Goal: Find contact information: Obtain details needed to contact an individual or organization

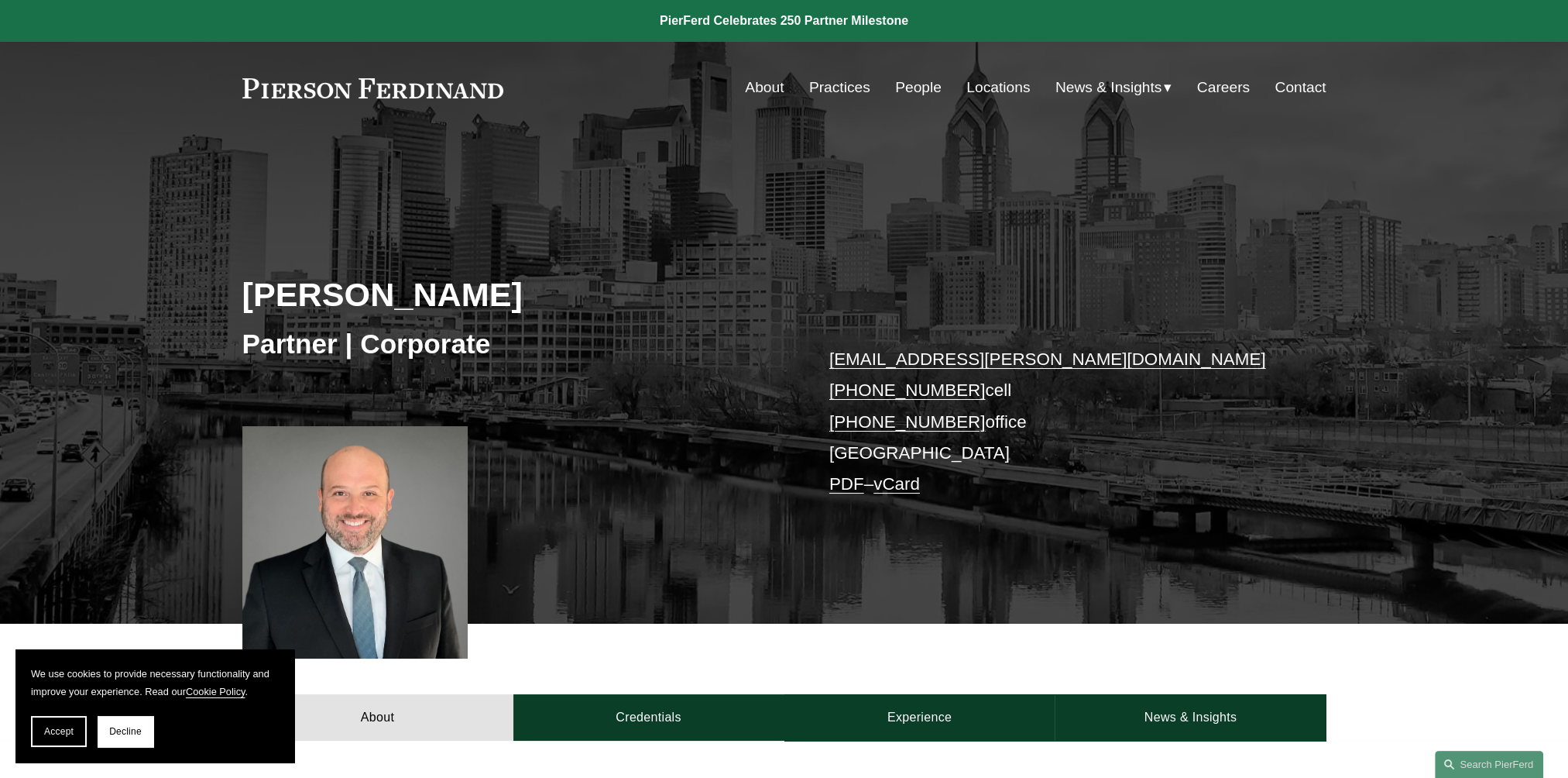
scroll to position [77, 0]
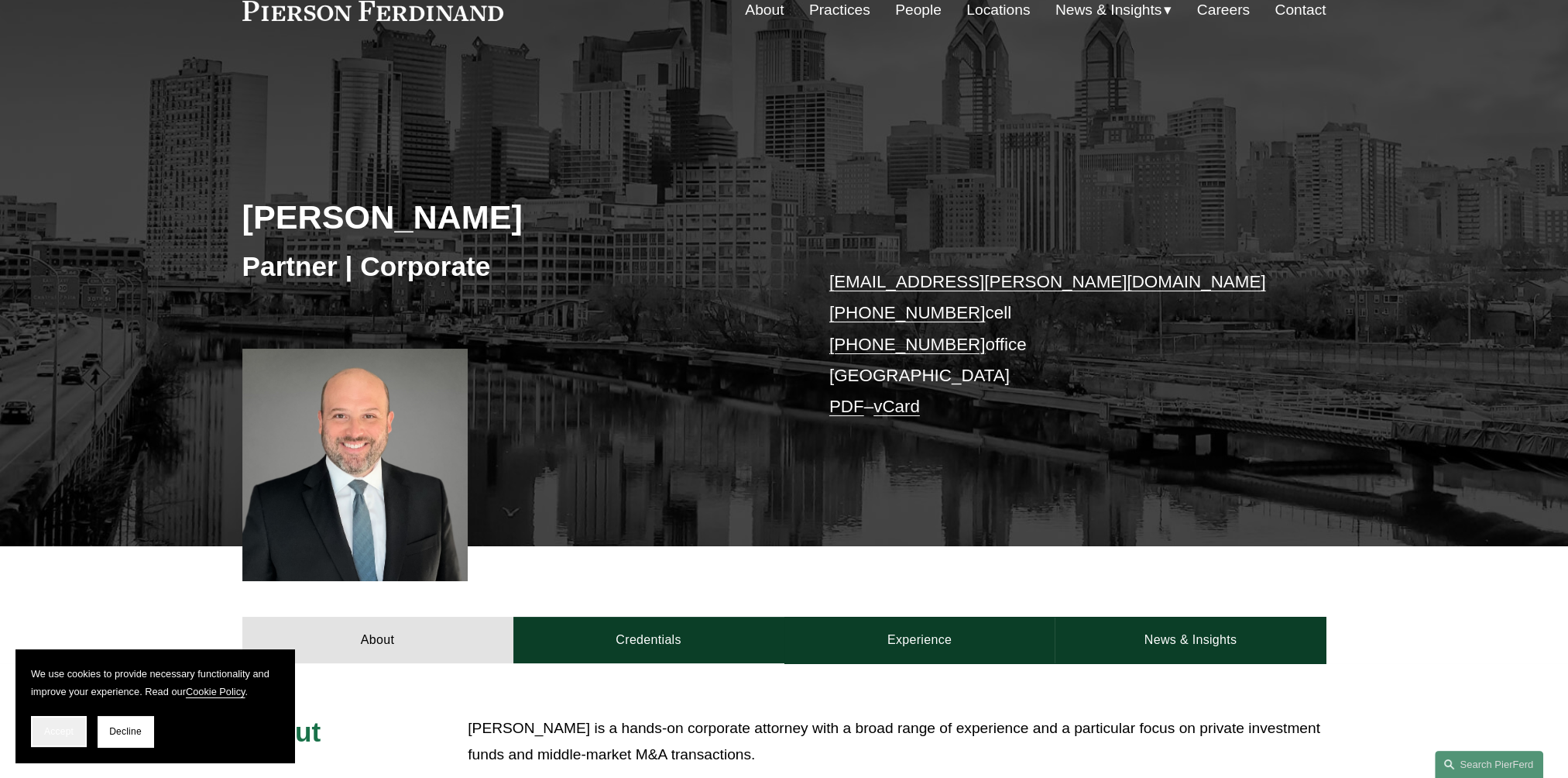
click at [40, 737] on button "Accept" at bounding box center [59, 731] width 56 height 31
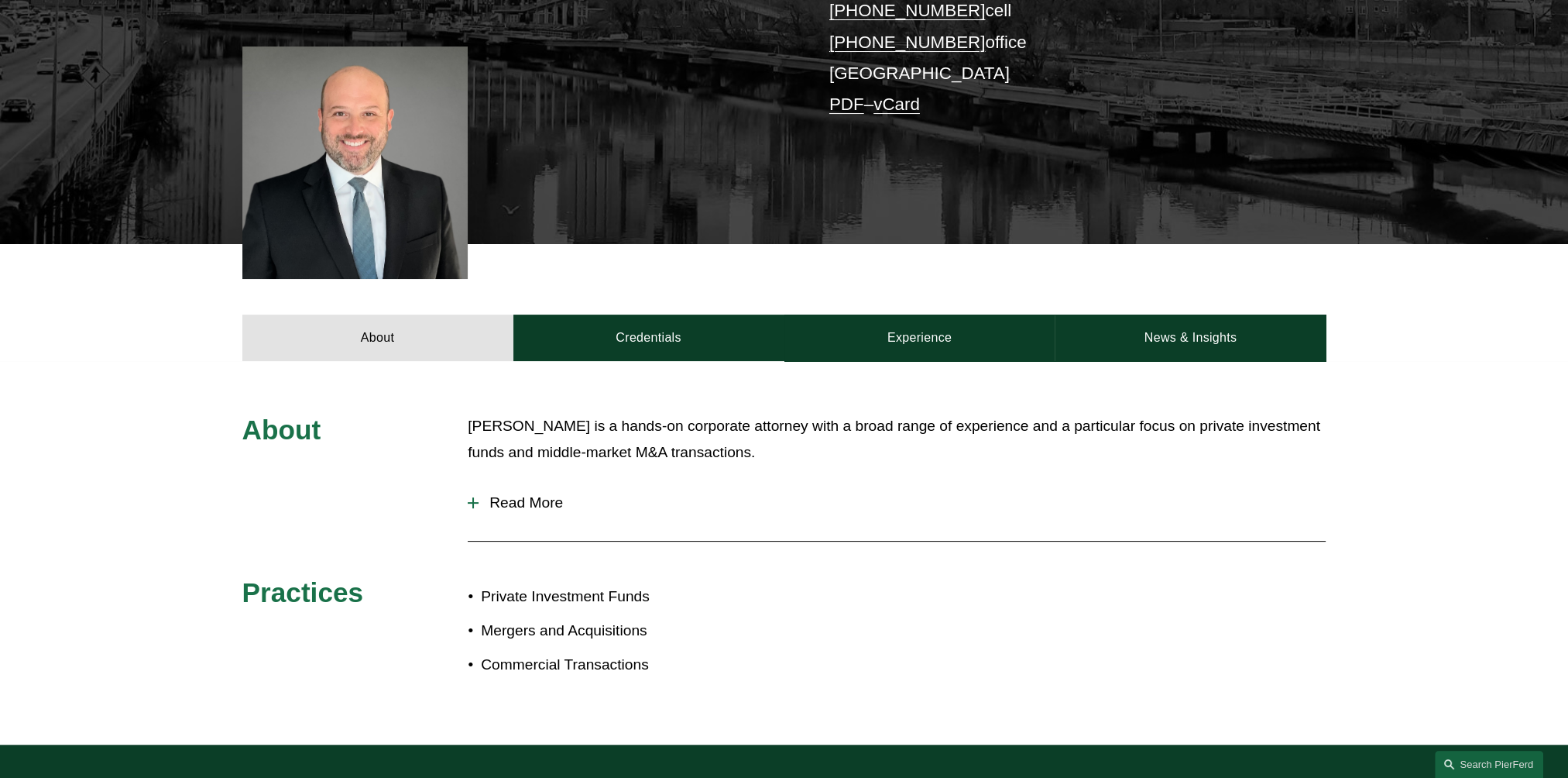
scroll to position [387, 0]
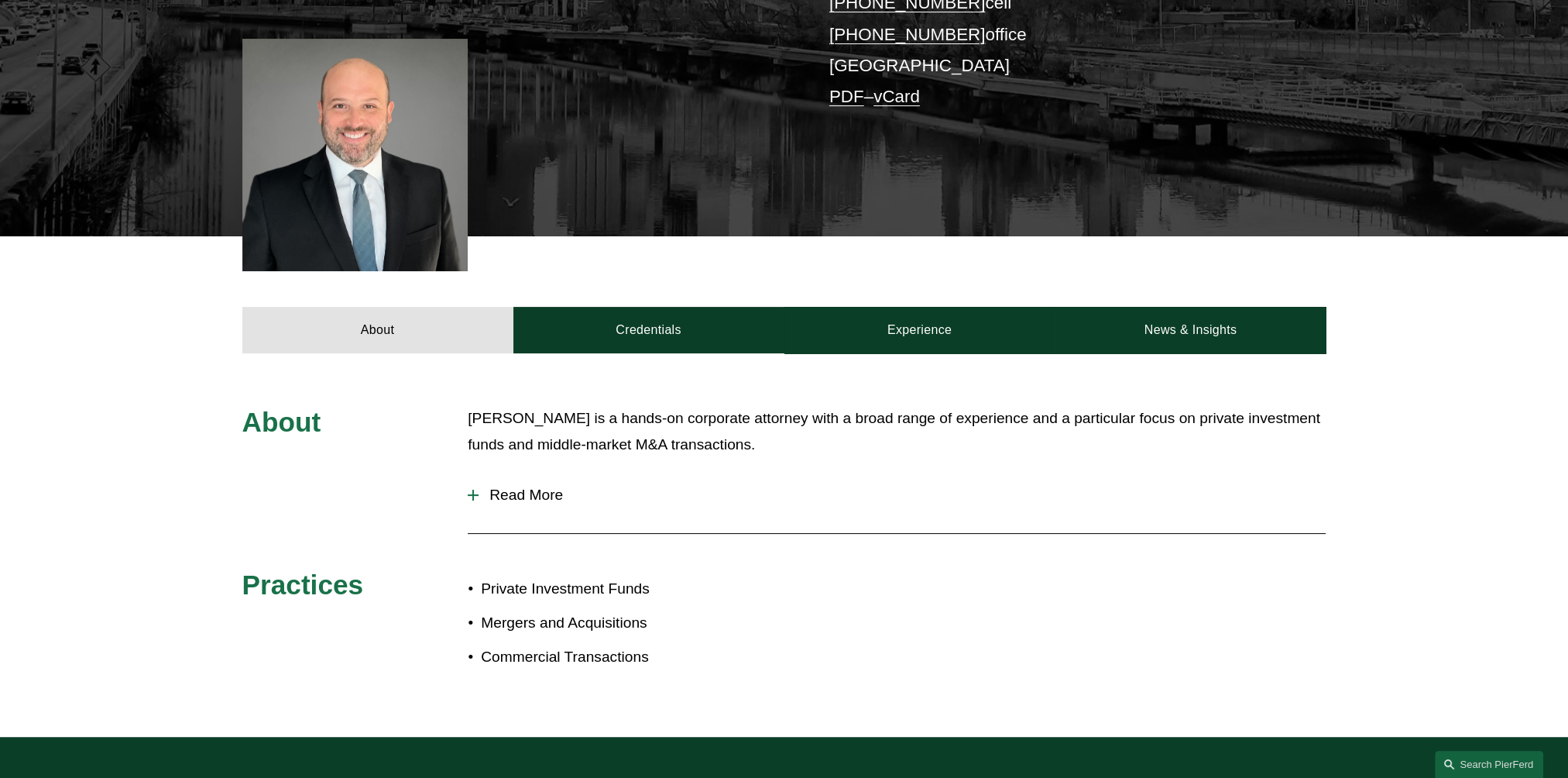
click at [495, 492] on span "Read More" at bounding box center [902, 495] width 847 height 17
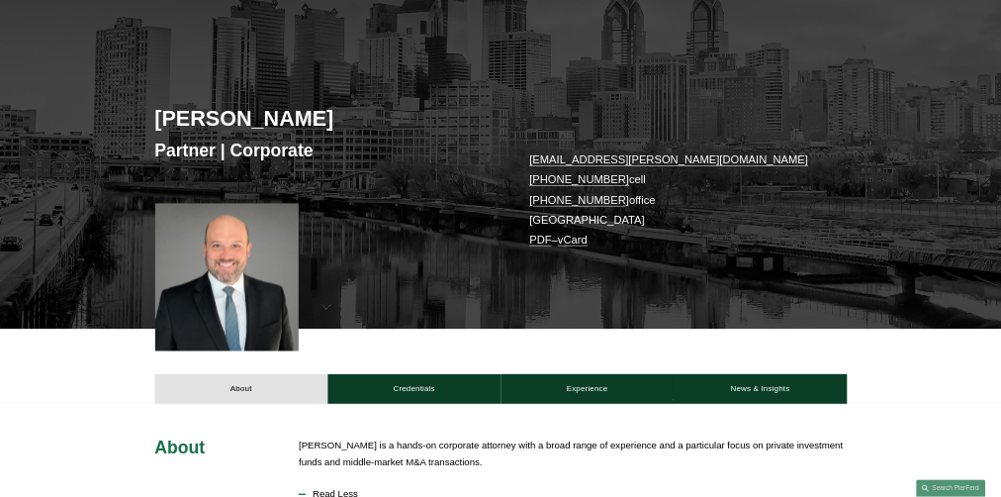
scroll to position [0, 0]
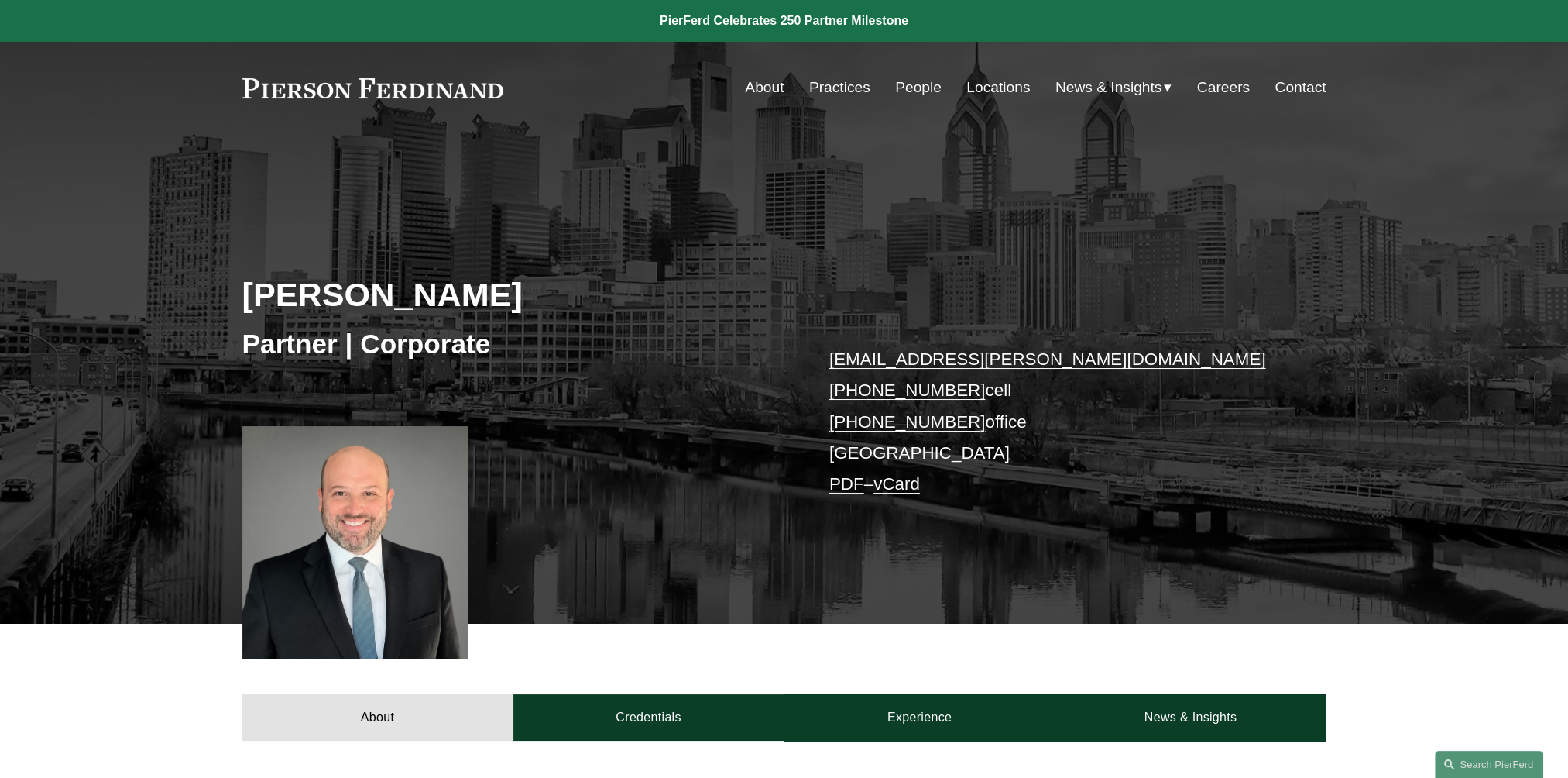
click at [329, 517] on div at bounding box center [355, 542] width 226 height 233
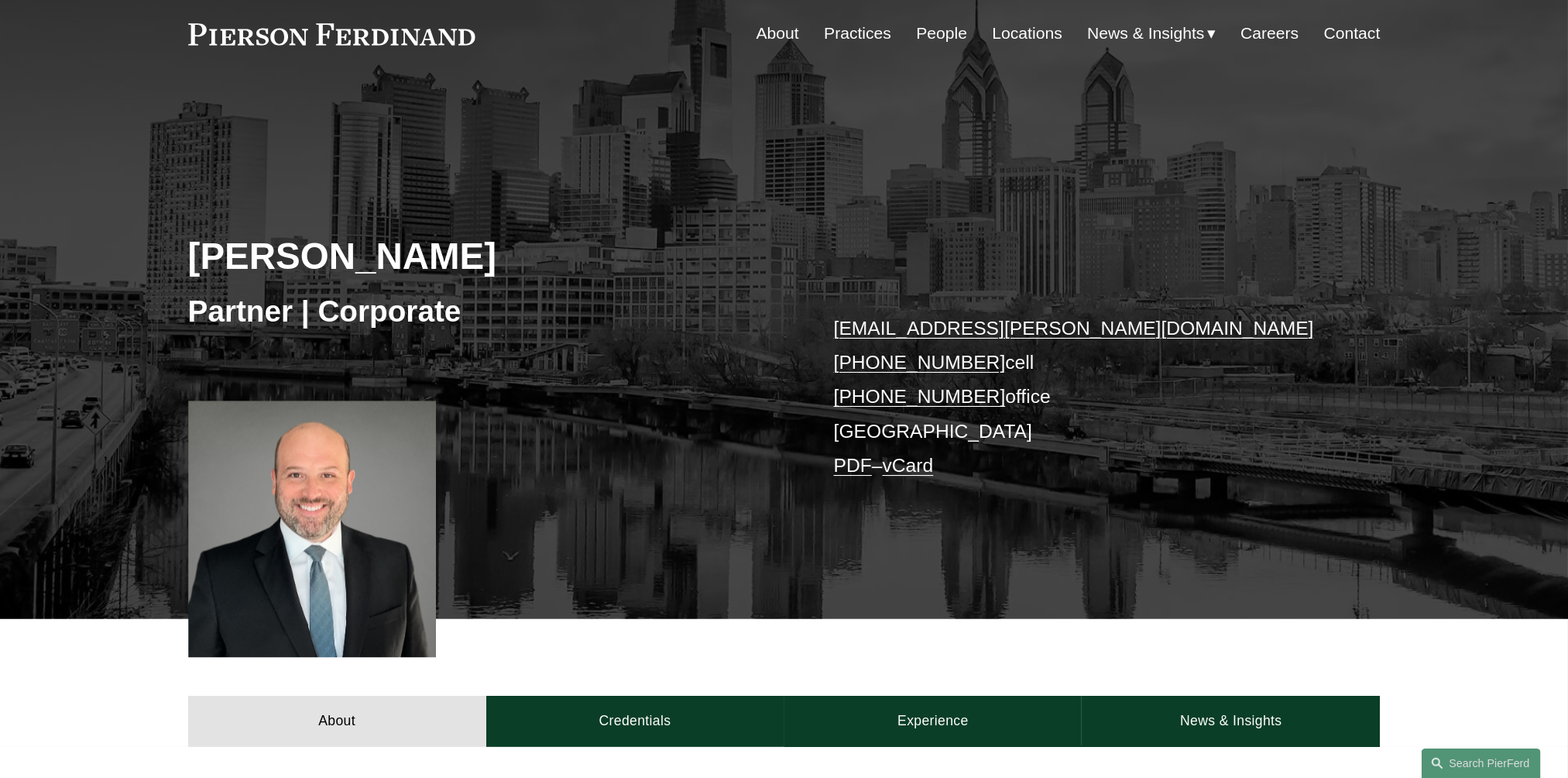
scroll to position [57, 0]
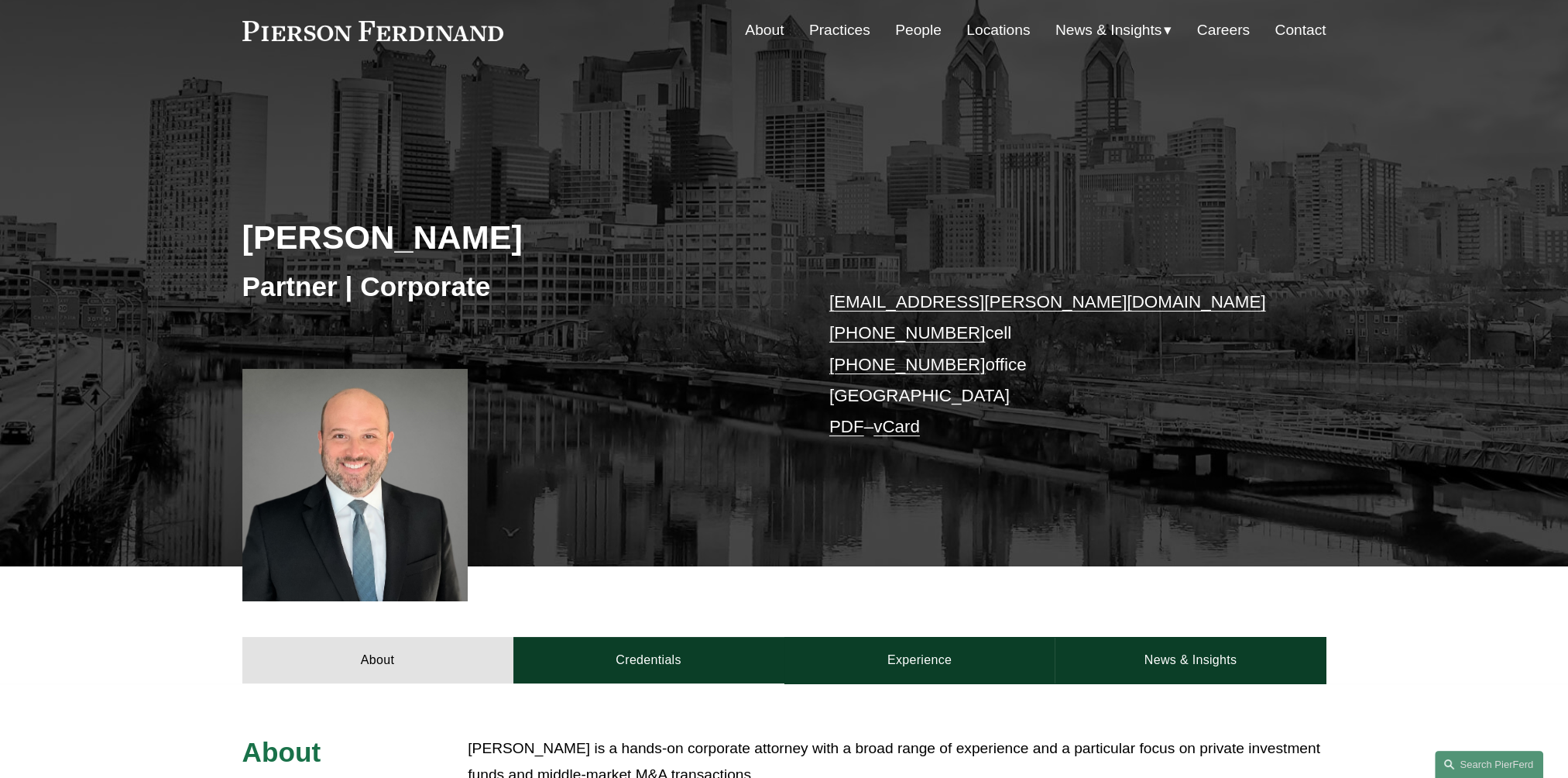
click at [841, 31] on link "Practices" at bounding box center [840, 31] width 61 height 30
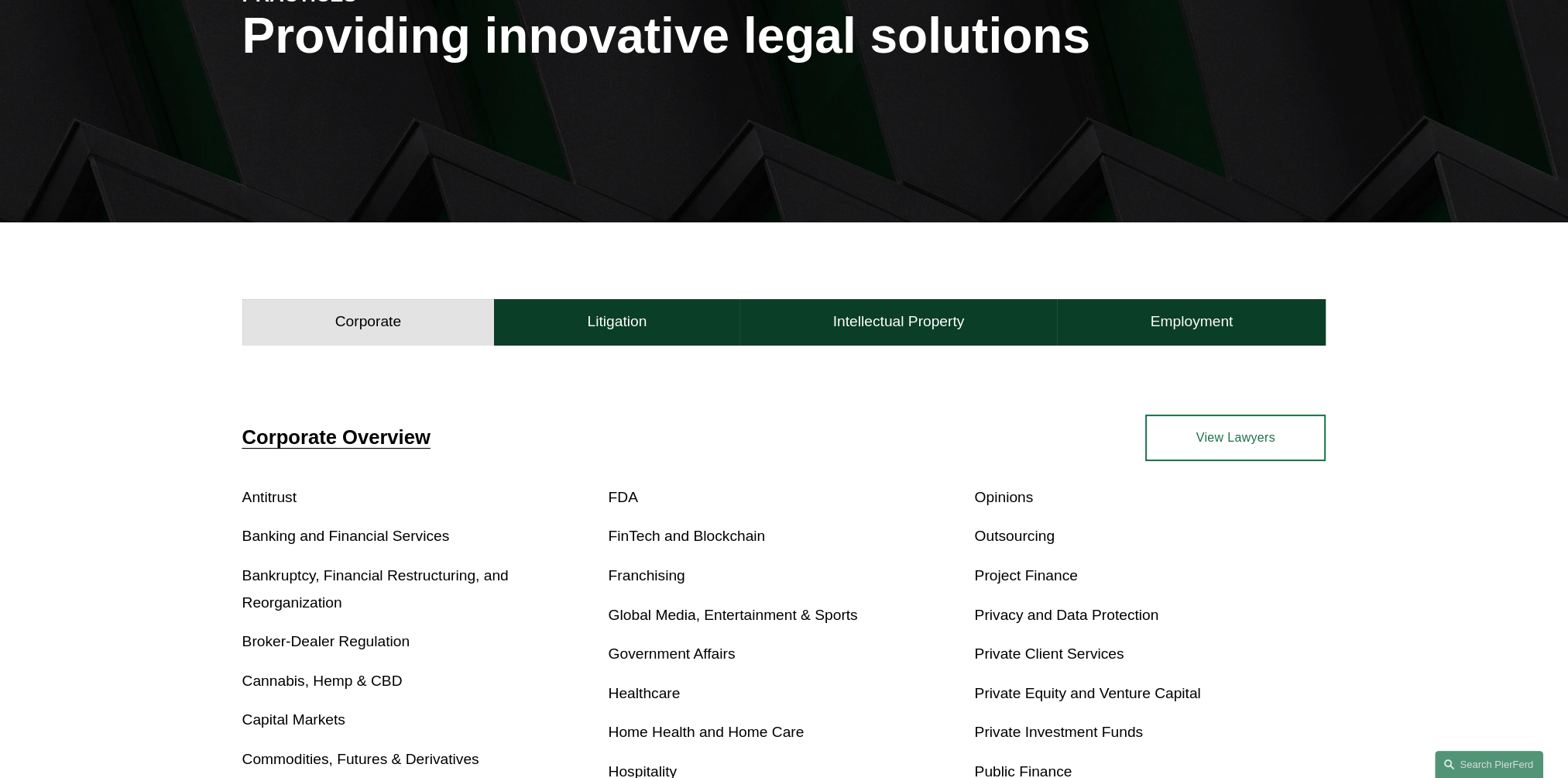
scroll to position [387, 0]
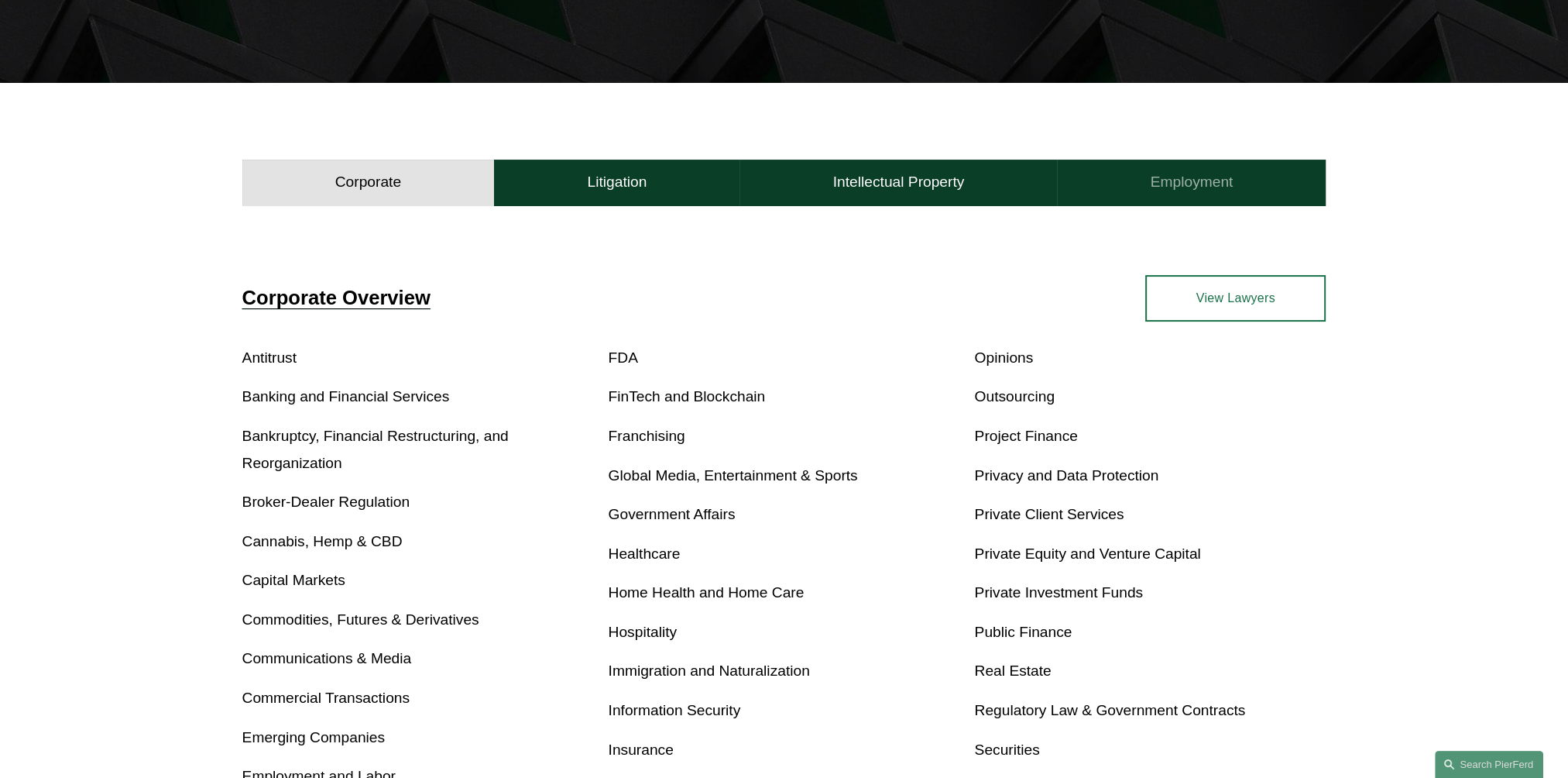
click at [1207, 183] on h4 "Employment" at bounding box center [1192, 182] width 83 height 19
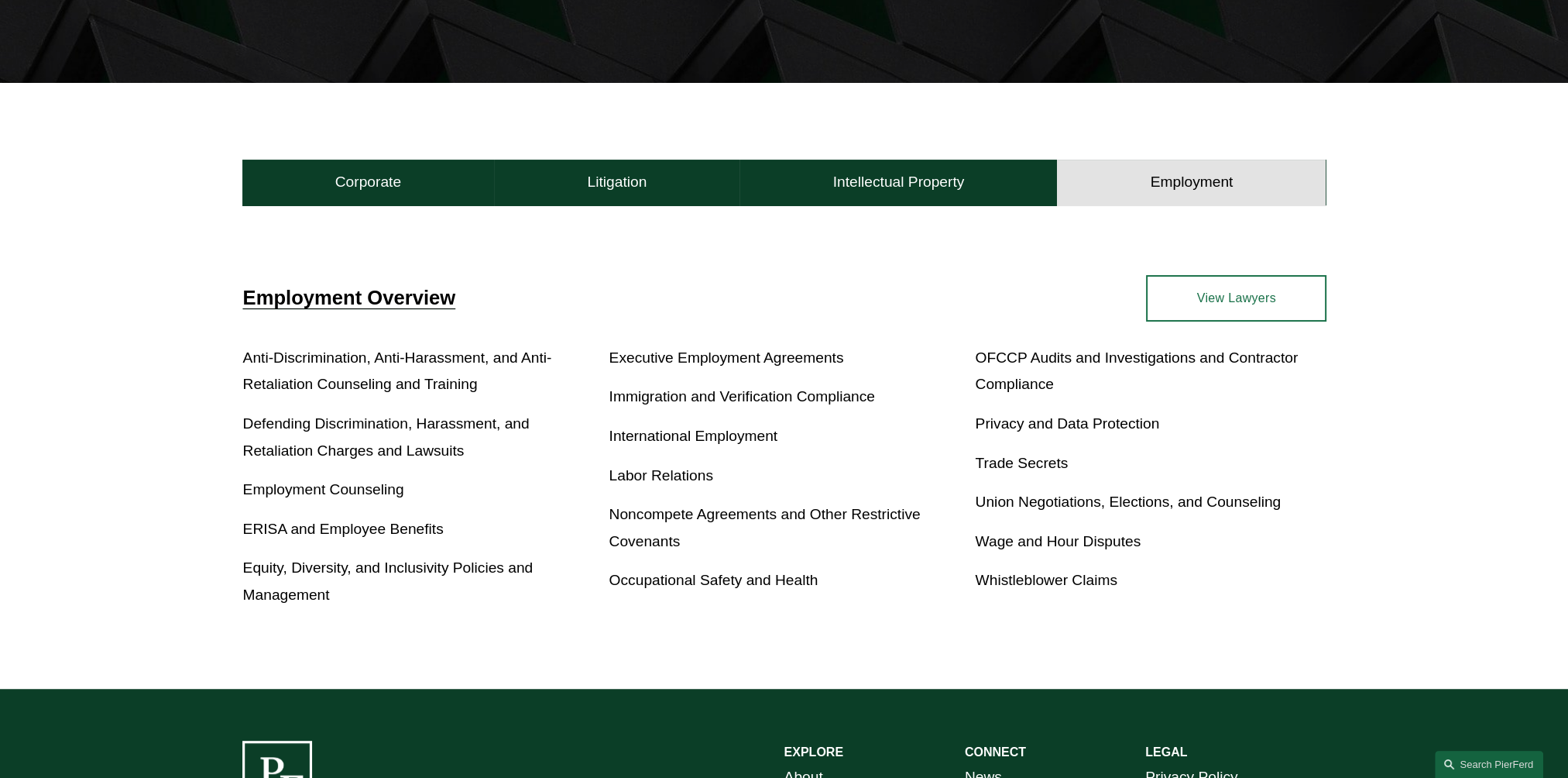
scroll to position [659, 0]
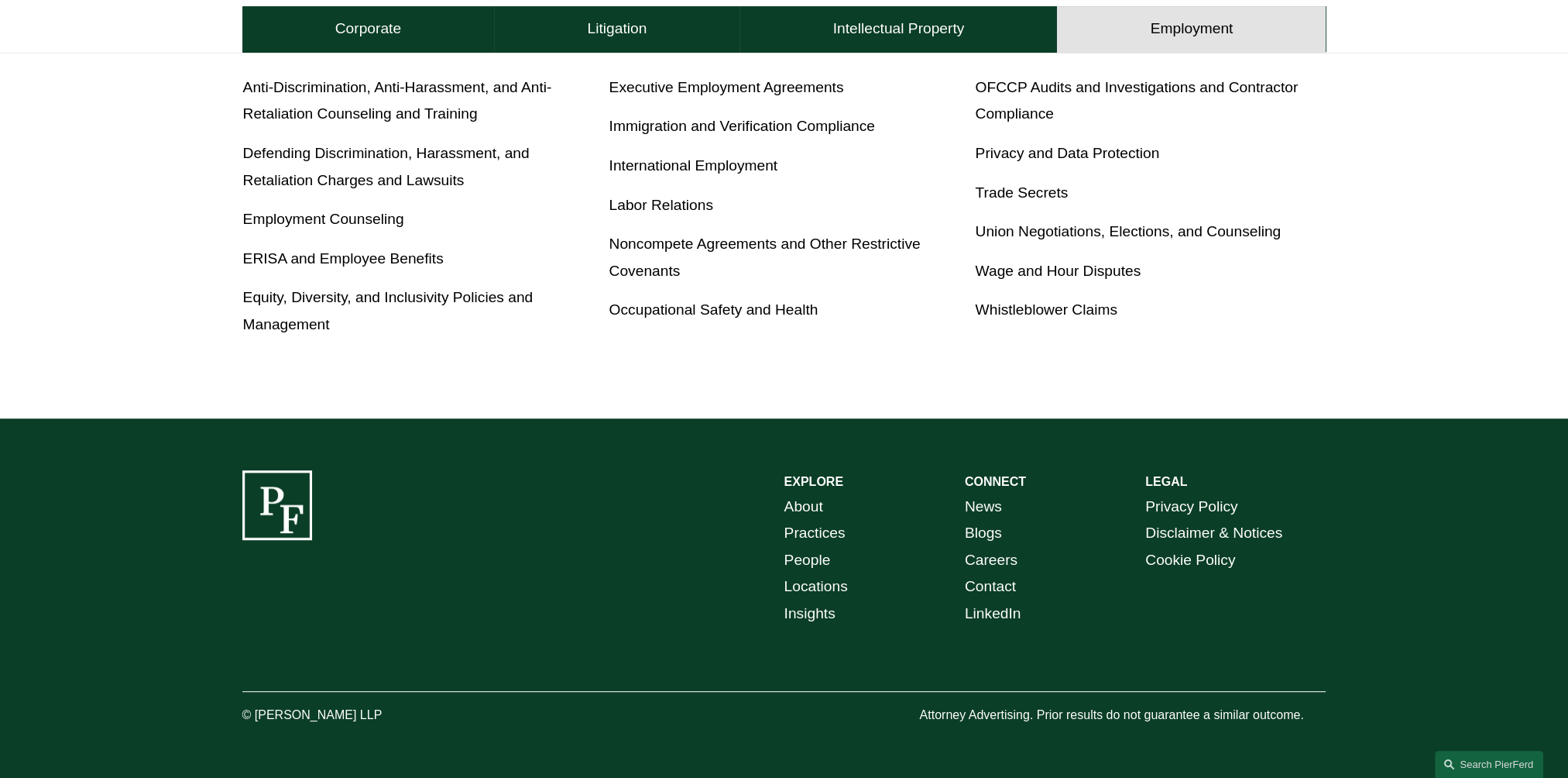
drag, startPoint x: 394, startPoint y: 711, endPoint x: 245, endPoint y: 719, distance: 149.2
click at [245, 719] on p "© [PERSON_NAME] LLP" at bounding box center [355, 715] width 226 height 23
copy p "© [PERSON_NAME] LLP"
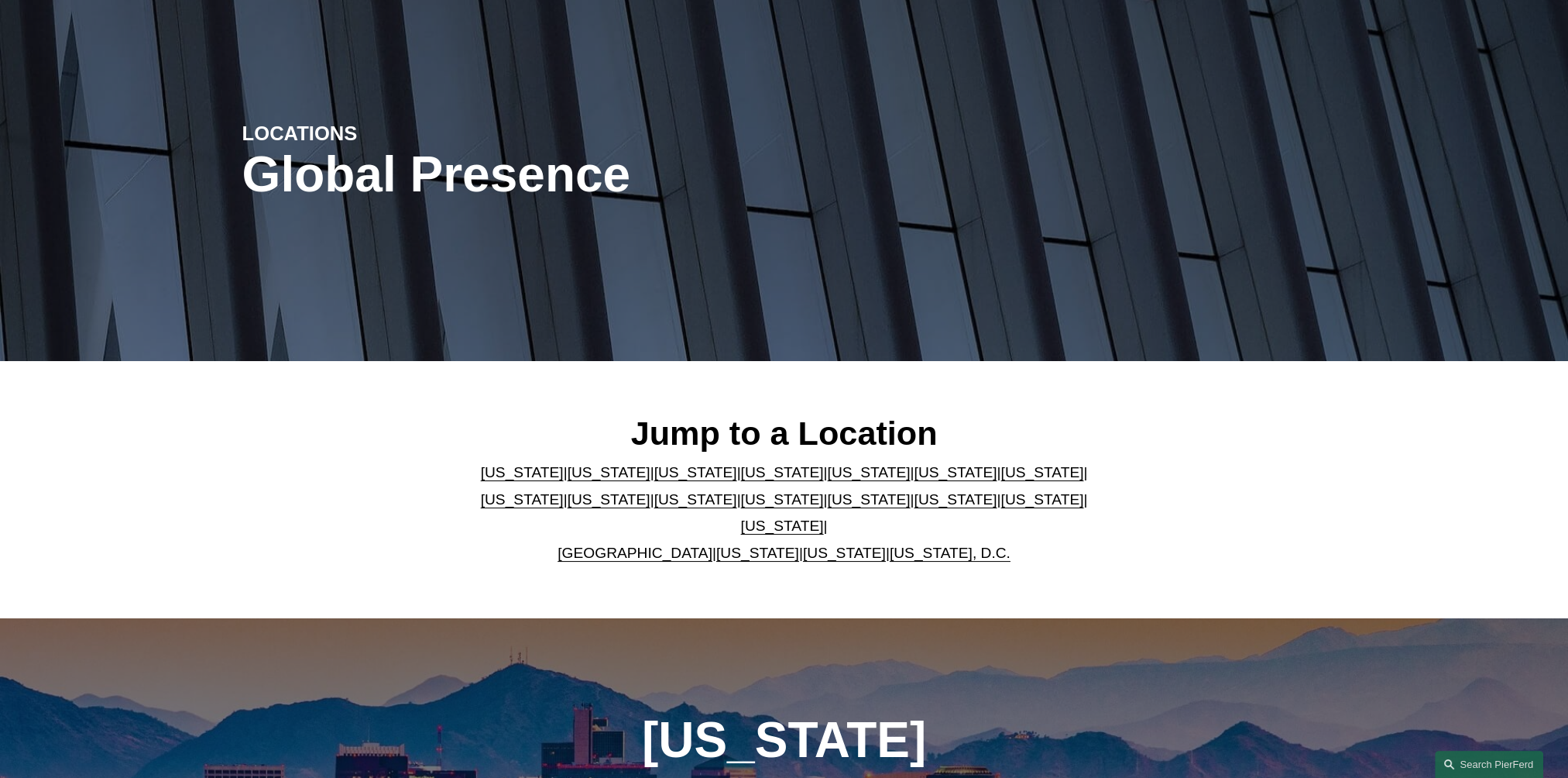
scroll to position [232, 0]
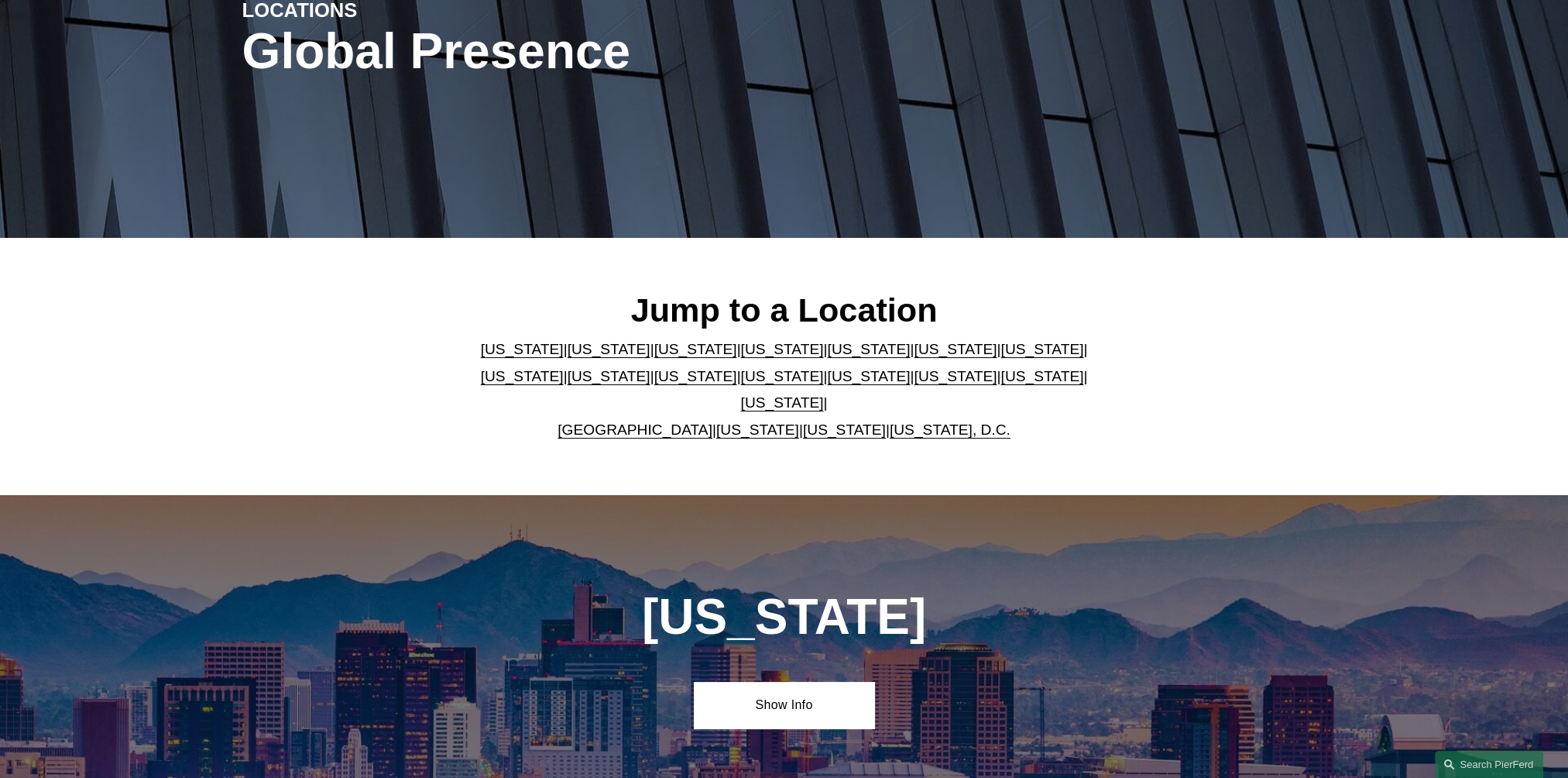
click at [1001, 384] on link "[US_STATE]" at bounding box center [1042, 376] width 83 height 16
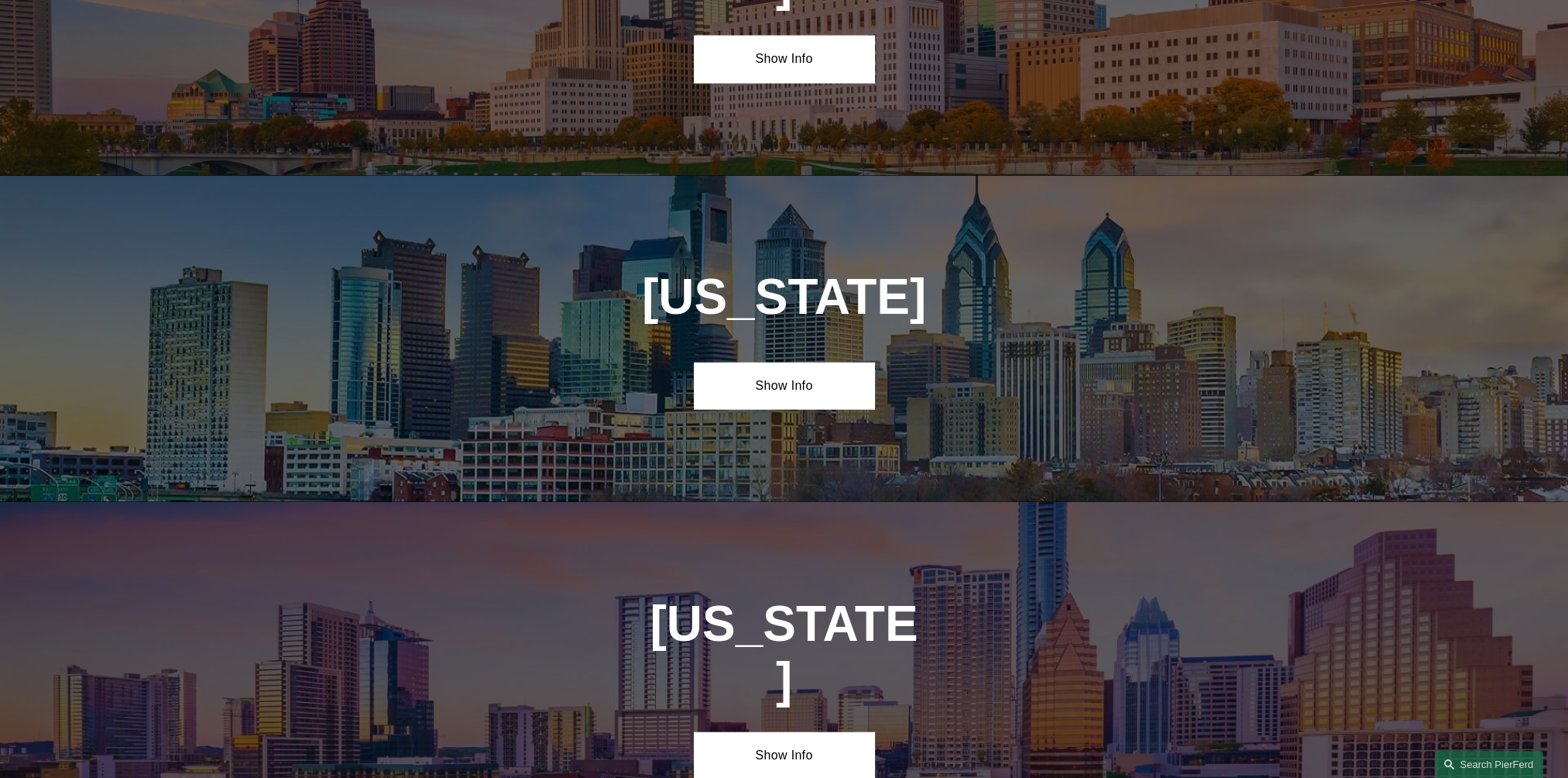
scroll to position [4970, 0]
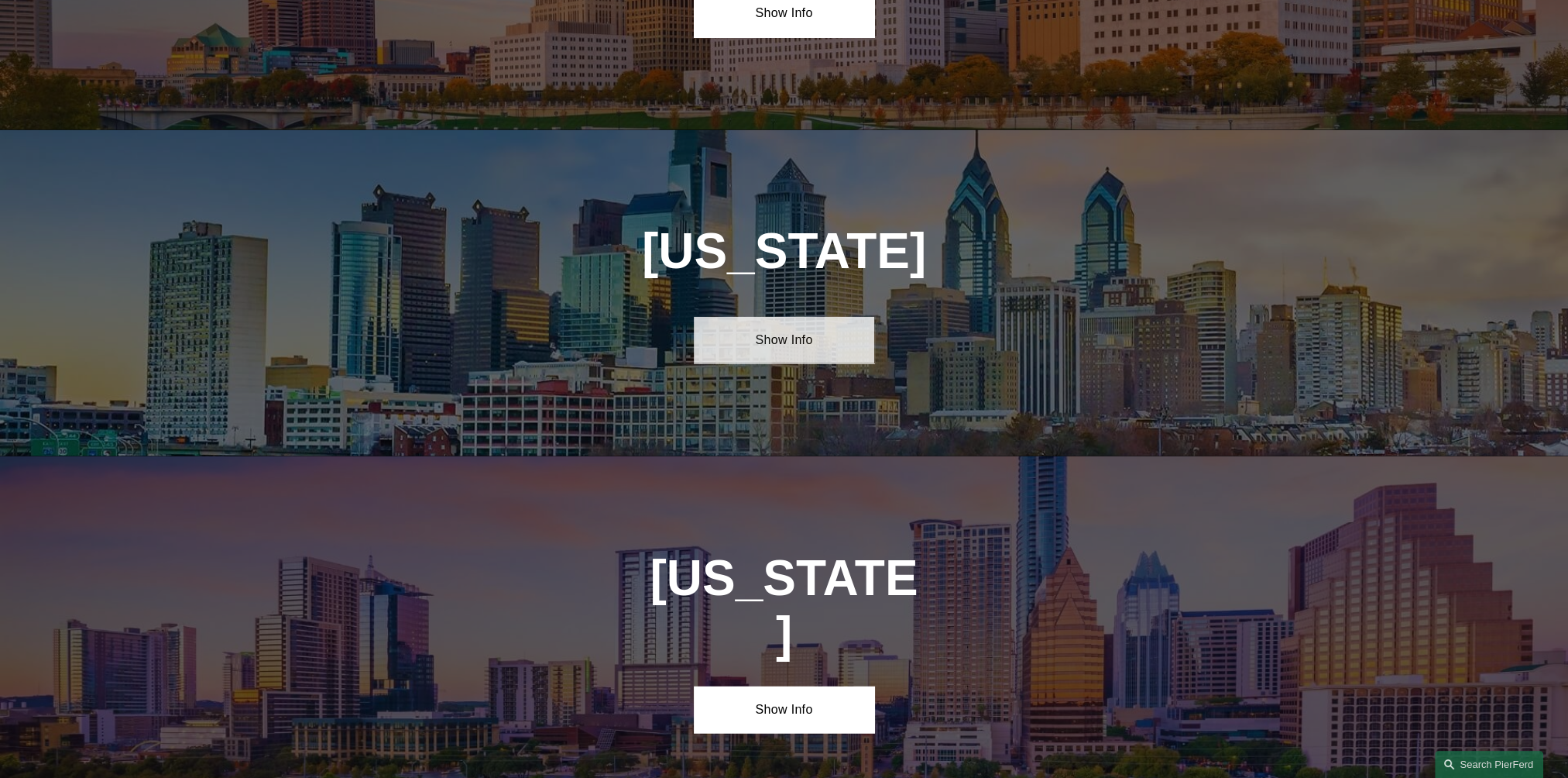
click at [829, 317] on link "Show Info" at bounding box center [784, 340] width 181 height 46
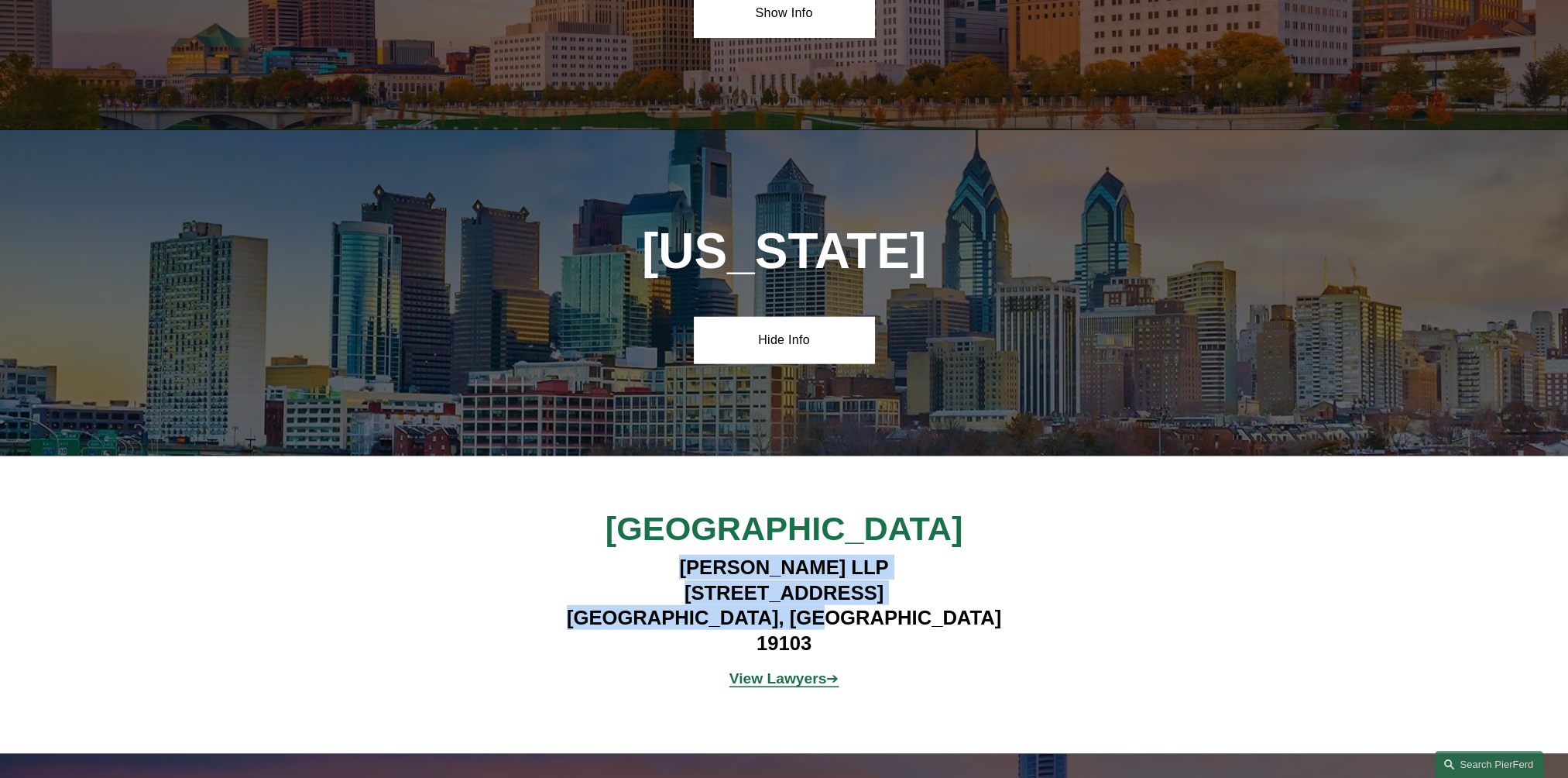
drag, startPoint x: 678, startPoint y: 442, endPoint x: 904, endPoint y: 503, distance: 234.1
click at [904, 555] on h4 "[PERSON_NAME] LLP [STREET_ADDRESS]" at bounding box center [783, 605] width 451 height 101
copy h4 "[PERSON_NAME] LLP [STREET_ADDRESS]"
